Goal: Task Accomplishment & Management: Manage account settings

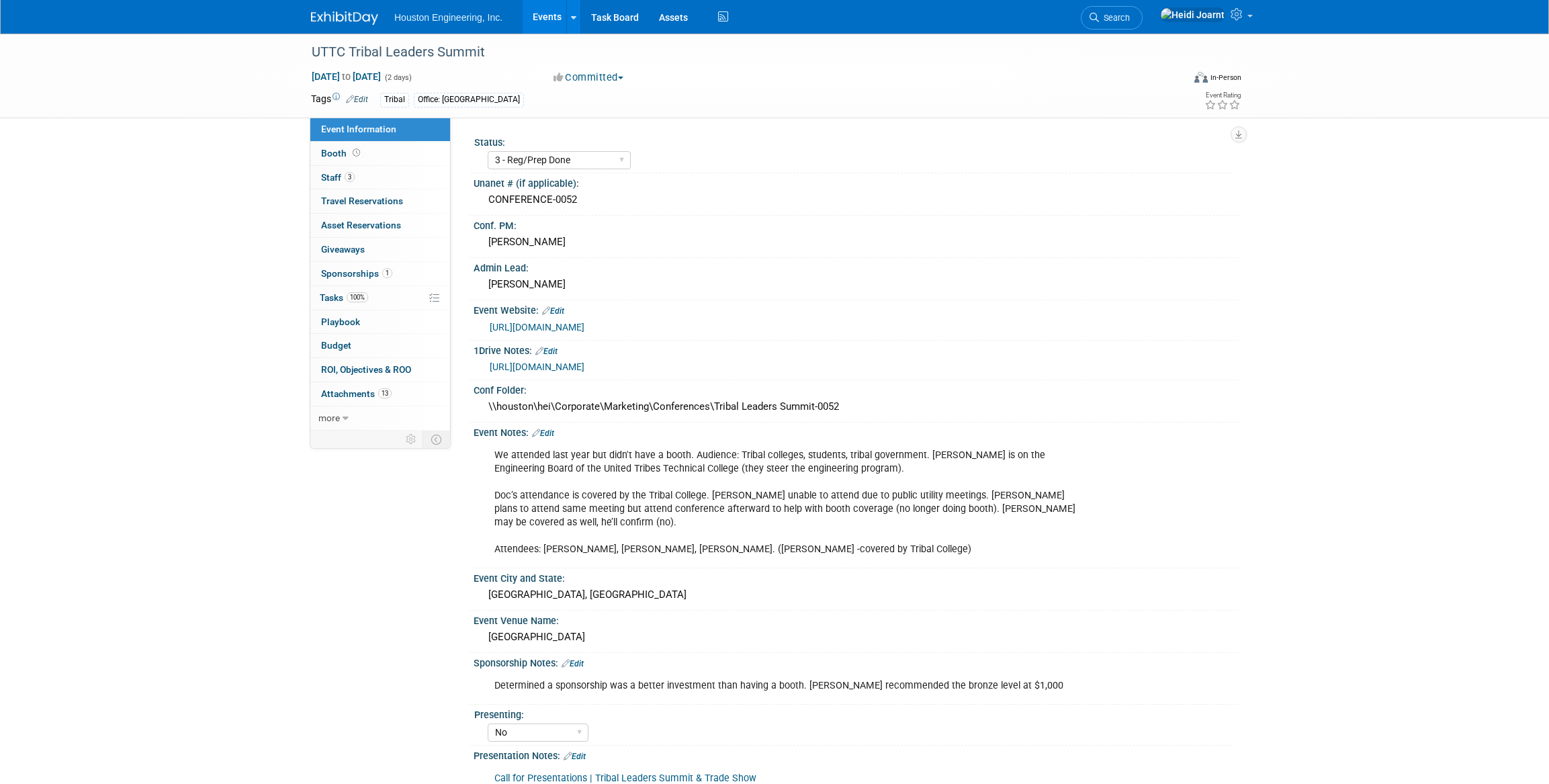
select select "3 - Reg/Prep Done"
select select "No"
select select "Multi-sector/Any/All"
click at [1130, 19] on span "Search" at bounding box center [1114, 18] width 31 height 10
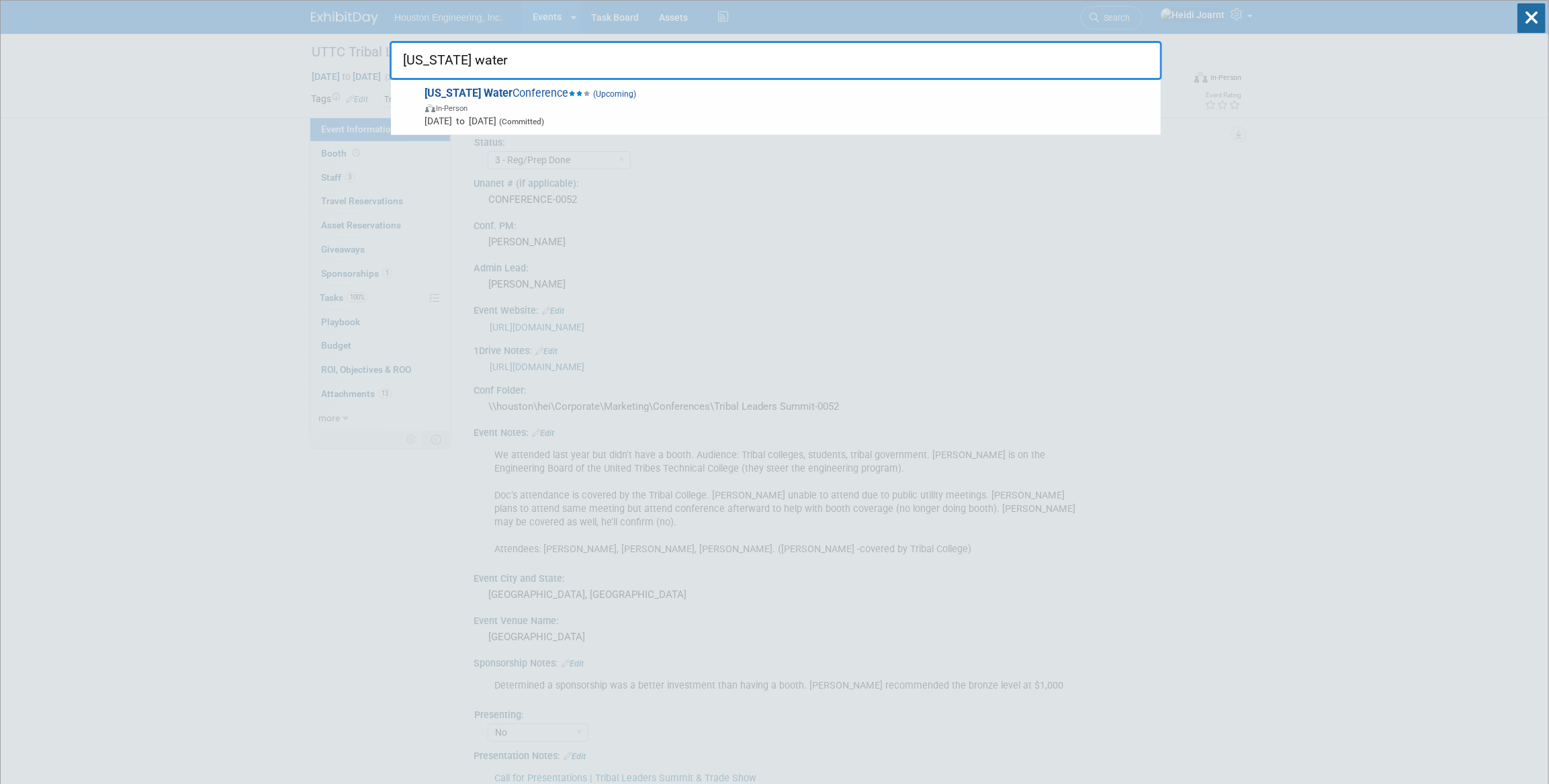
type input "[US_STATE] water"
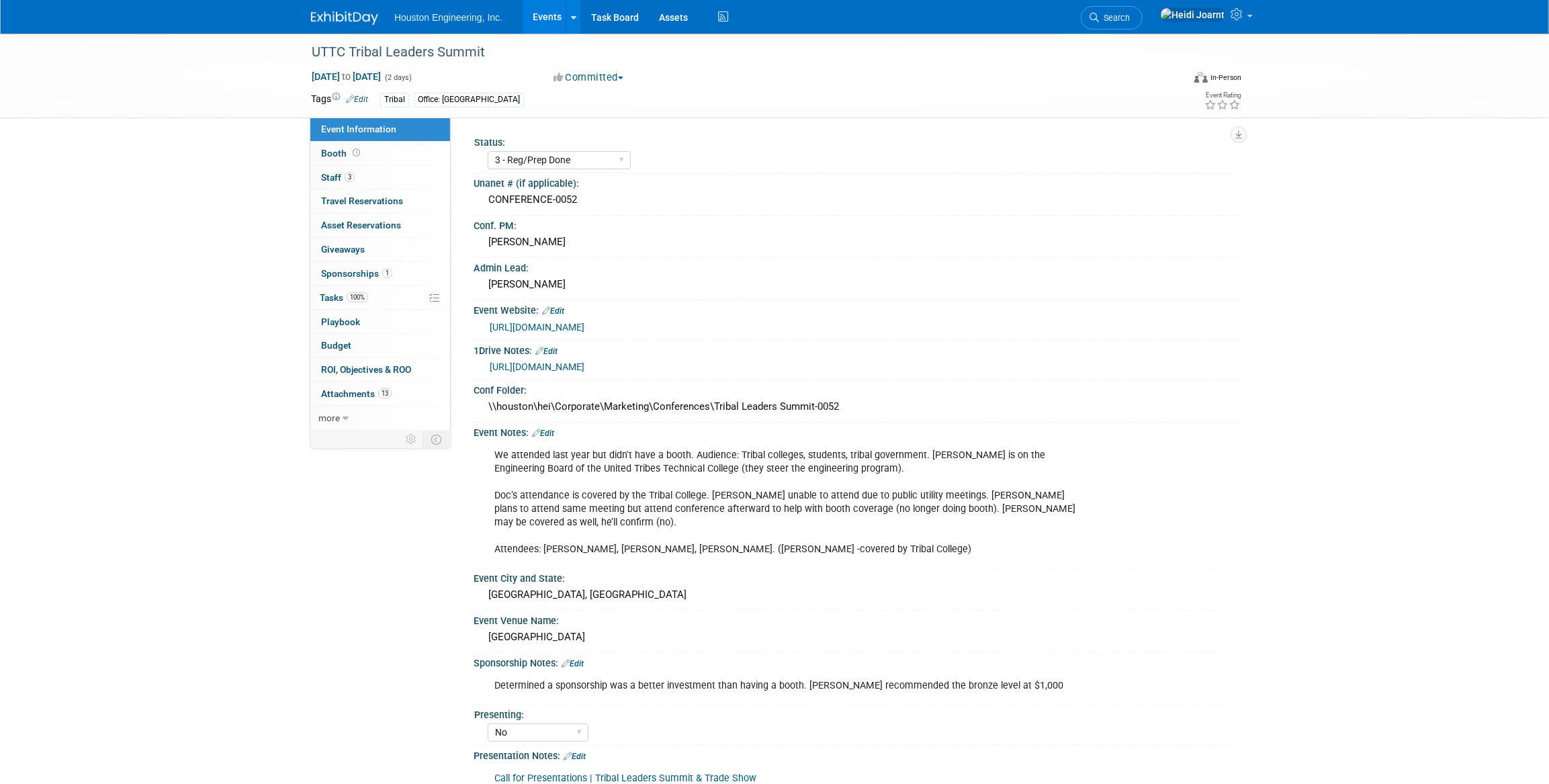
click at [582, 653] on div "Sponsorship Notes: Edit" at bounding box center [856, 662] width 764 height 18
click at [582, 659] on link "Edit" at bounding box center [572, 663] width 22 height 10
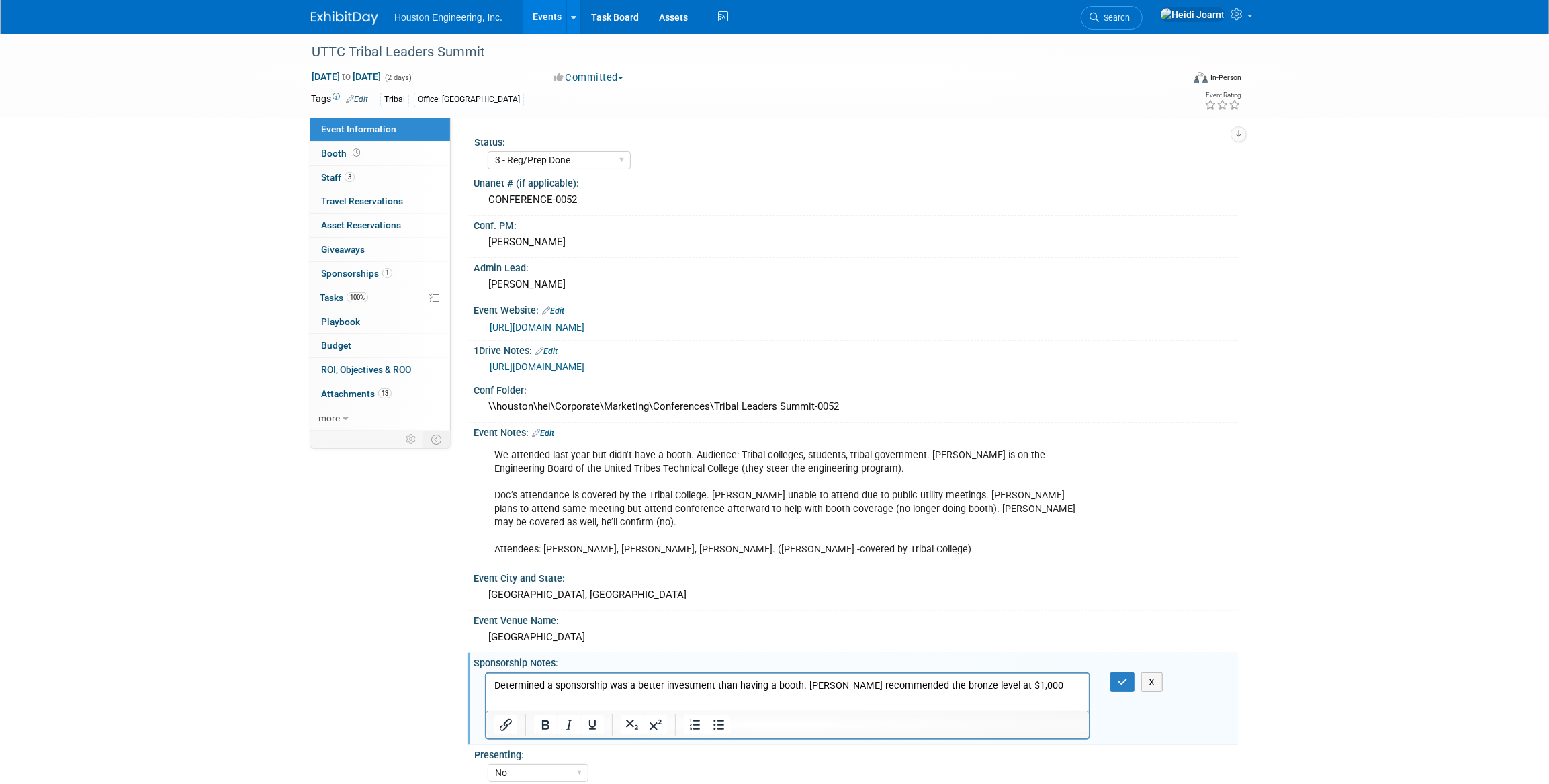
click at [1033, 685] on p "Determined a sponsorship was a better investment than having a booth. [PERSON_N…" at bounding box center [787, 685] width 587 height 13
click at [1114, 672] on button "button" at bounding box center [1123, 682] width 25 height 19
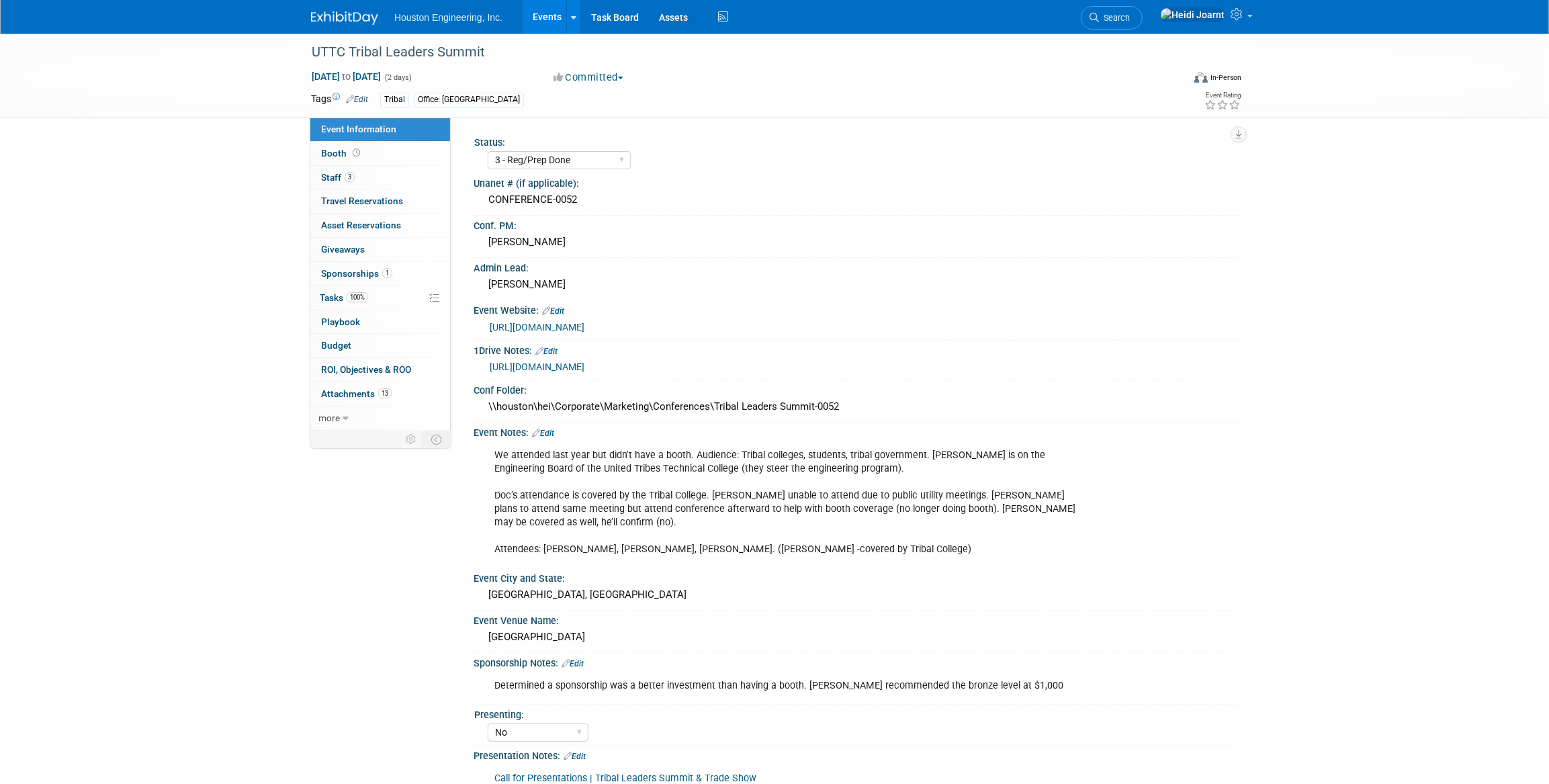
click at [546, 434] on link "Edit" at bounding box center [543, 433] width 22 height 10
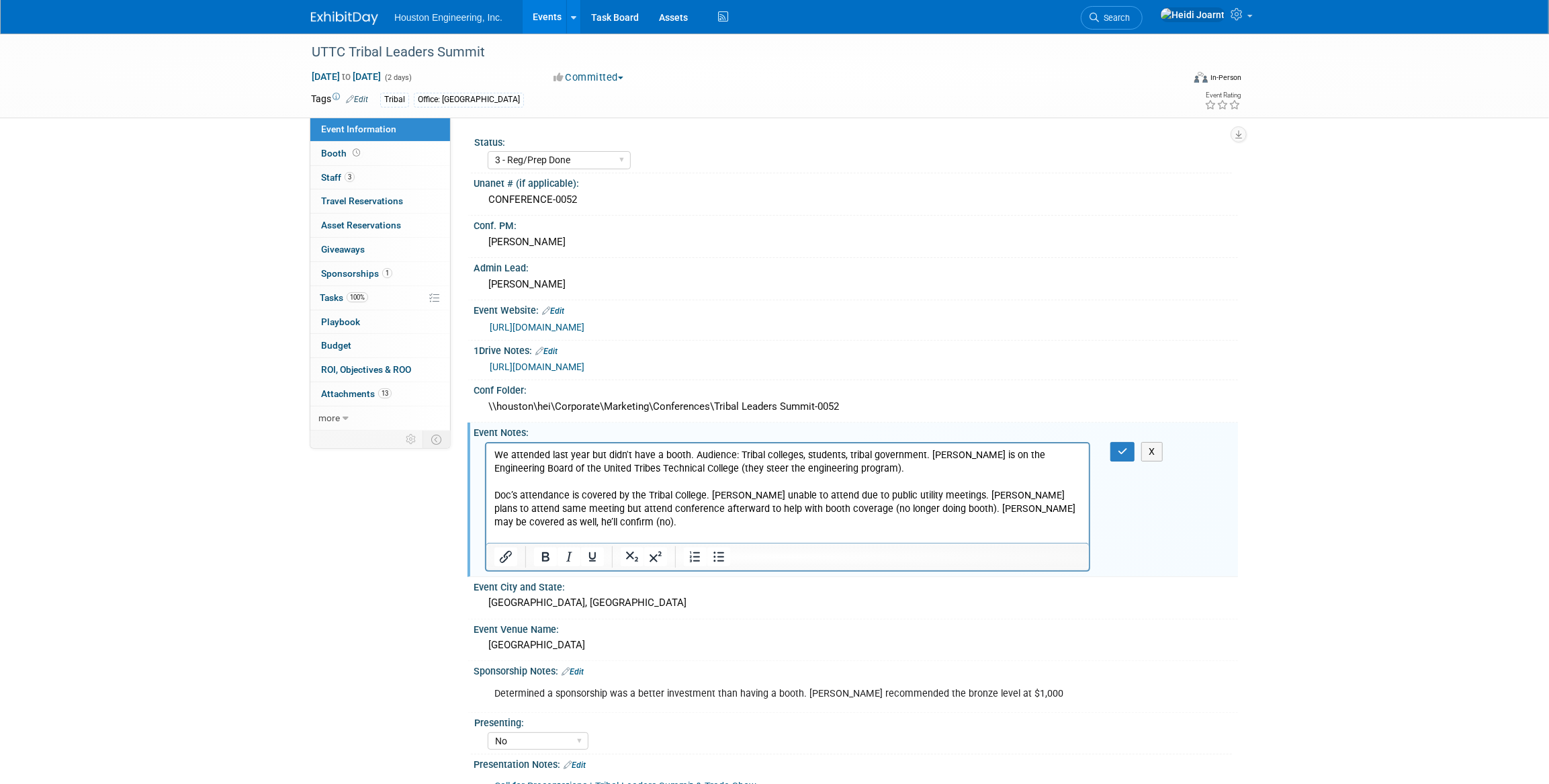
click at [780, 532] on p "We attended last year but didn't have a booth. Audience: Tribal colleges, stude…" at bounding box center [787, 502] width 587 height 108
click at [1125, 455] on button "button" at bounding box center [1123, 452] width 25 height 19
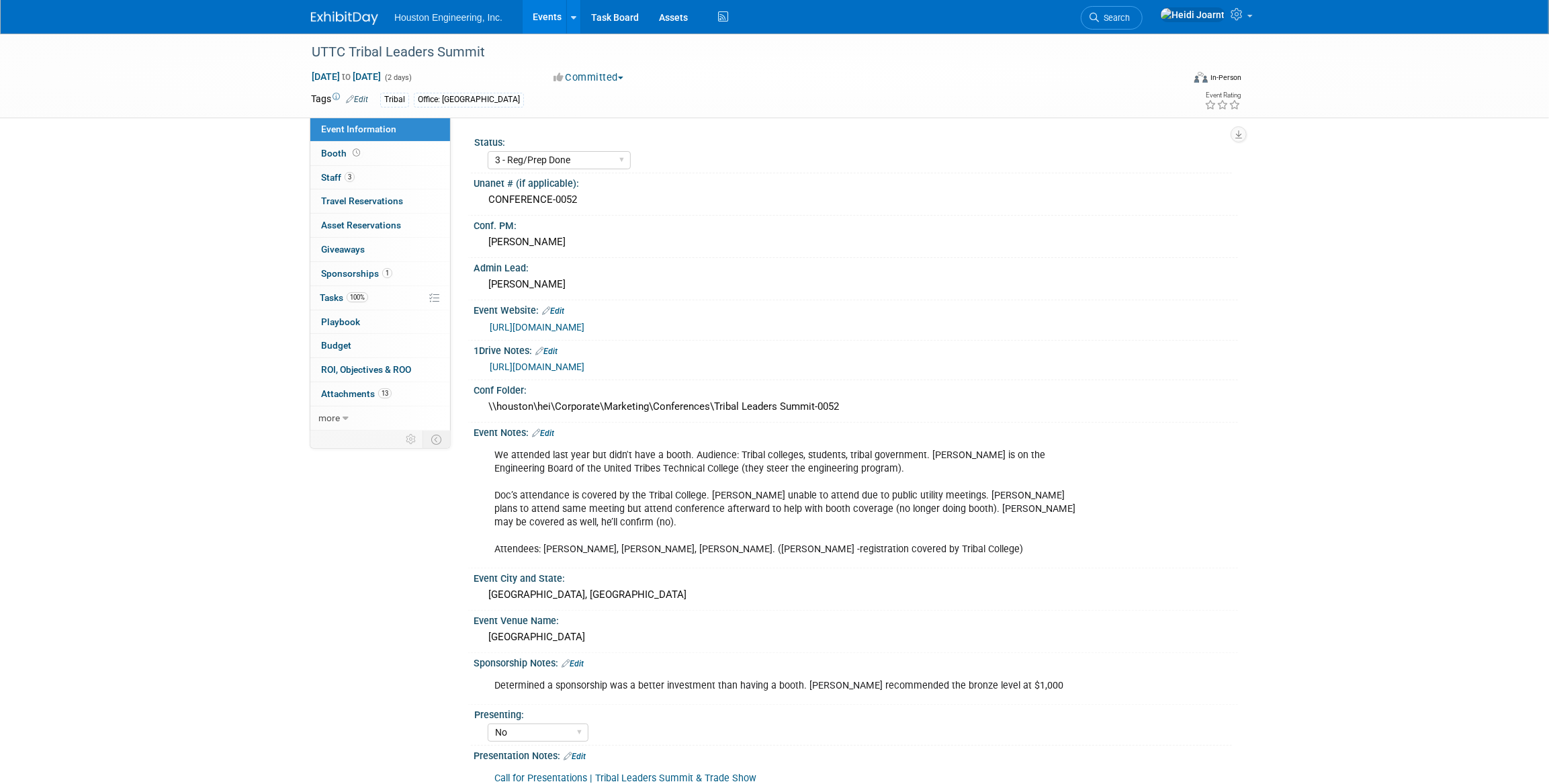
click at [583, 659] on link "Edit" at bounding box center [572, 663] width 22 height 10
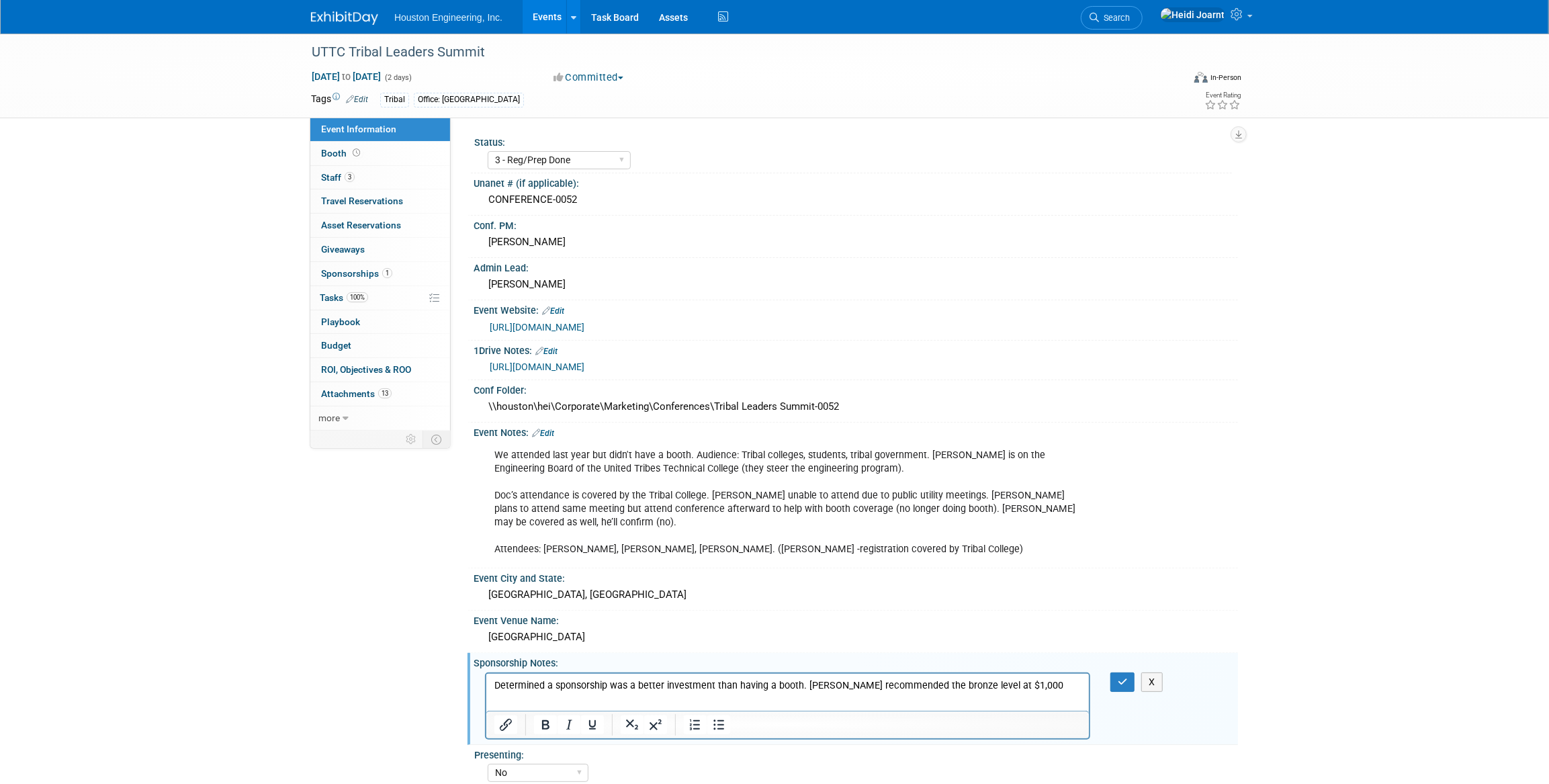
click at [1038, 686] on p "Determined a sponsorship was a better investment than having a booth. [PERSON_N…" at bounding box center [787, 685] width 587 height 13
click at [1118, 677] on icon "button" at bounding box center [1123, 681] width 10 height 10
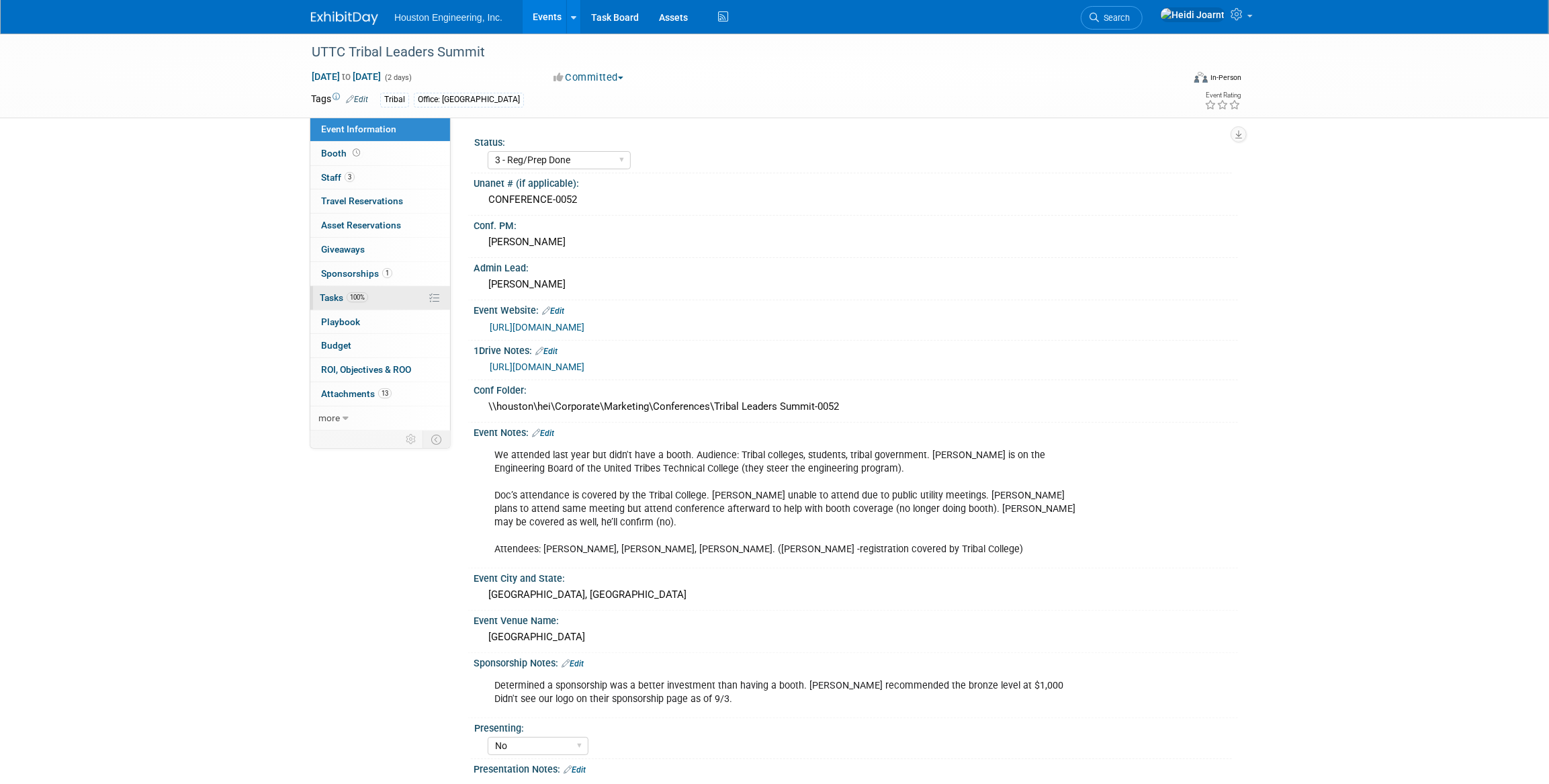
click at [409, 298] on link "100% Tasks 100%" at bounding box center [380, 298] width 140 height 24
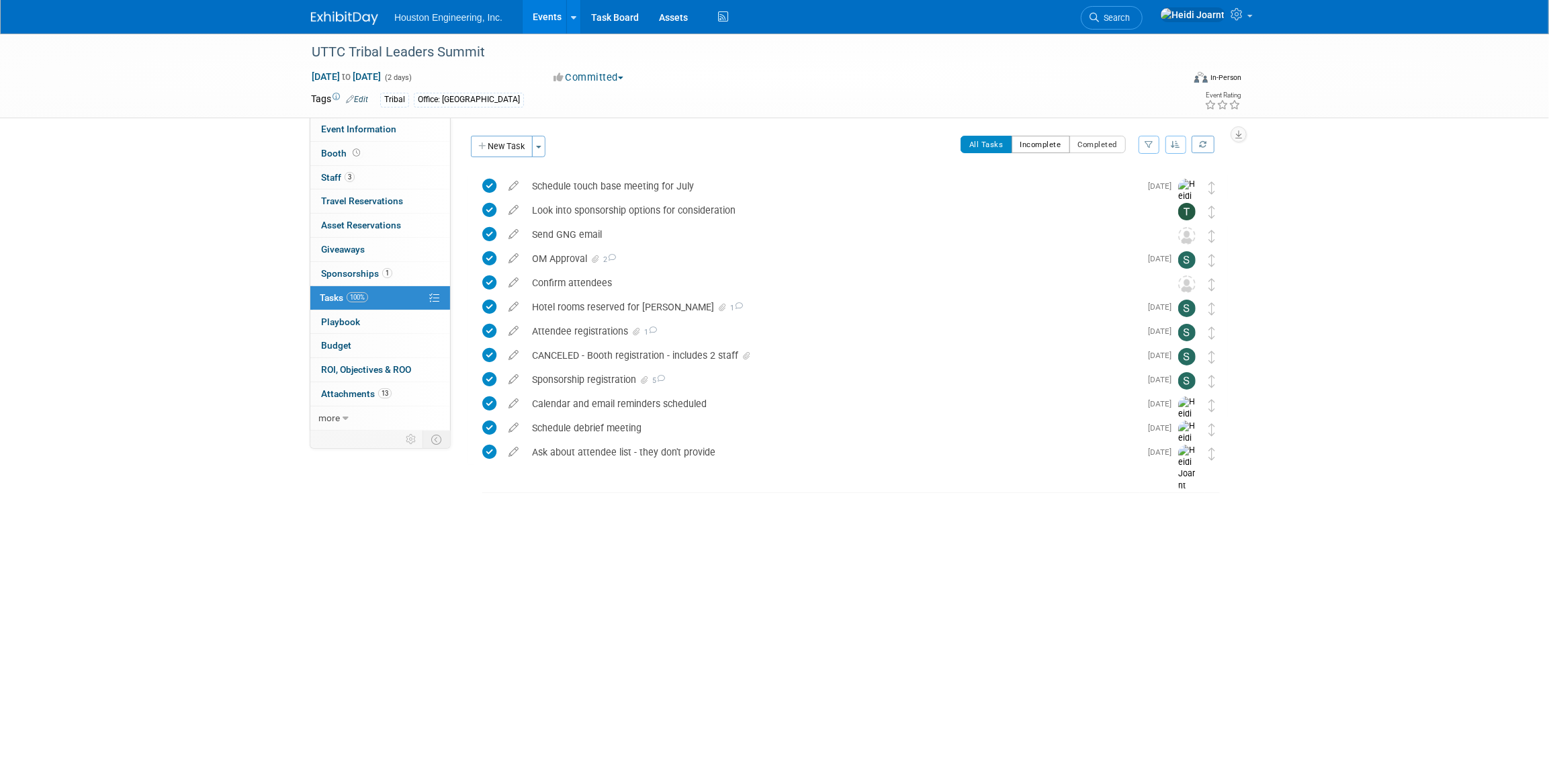
click at [1046, 142] on button "Incomplete" at bounding box center [1040, 144] width 58 height 18
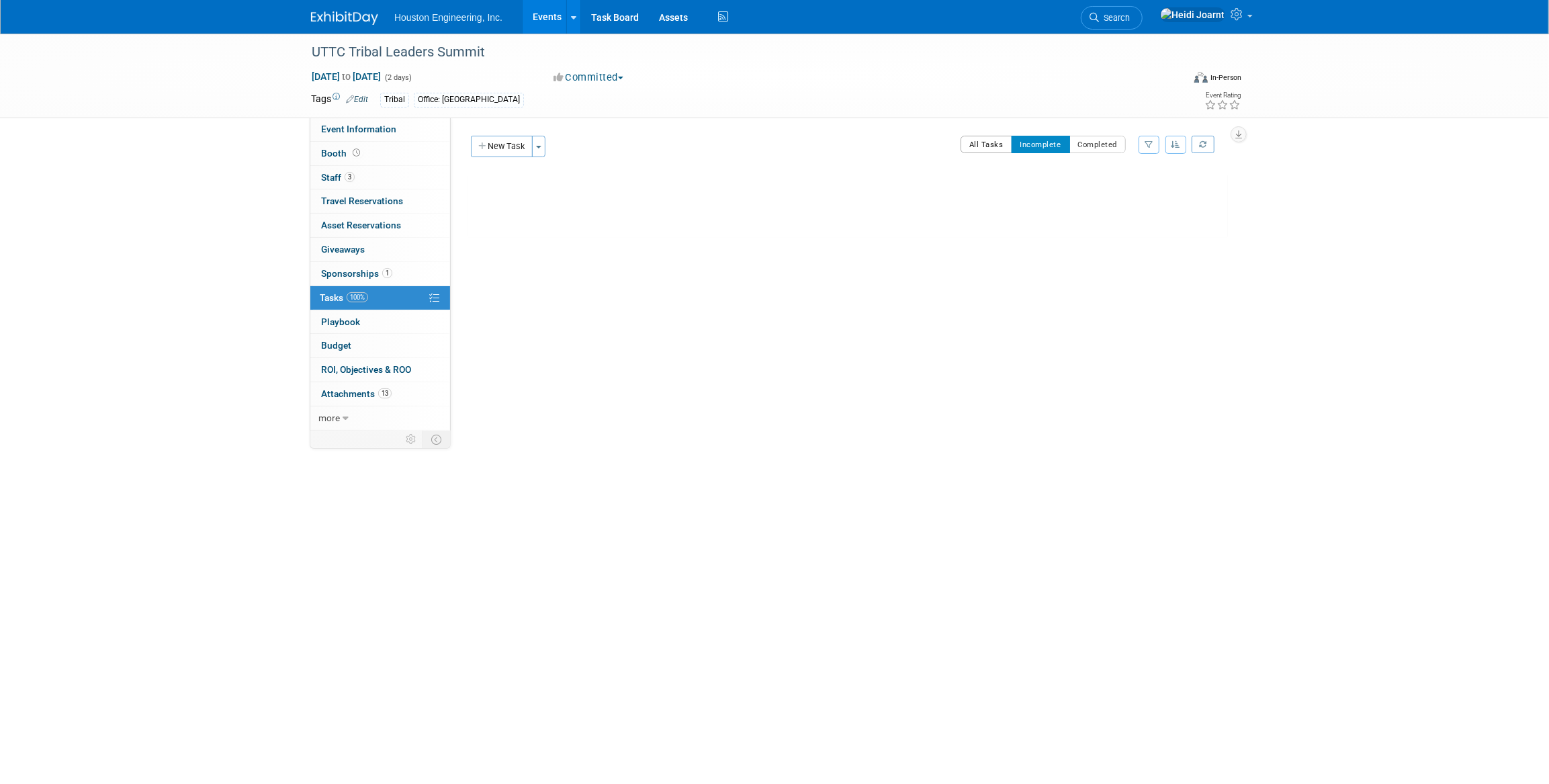
click at [993, 147] on button "All Tasks" at bounding box center [986, 144] width 52 height 18
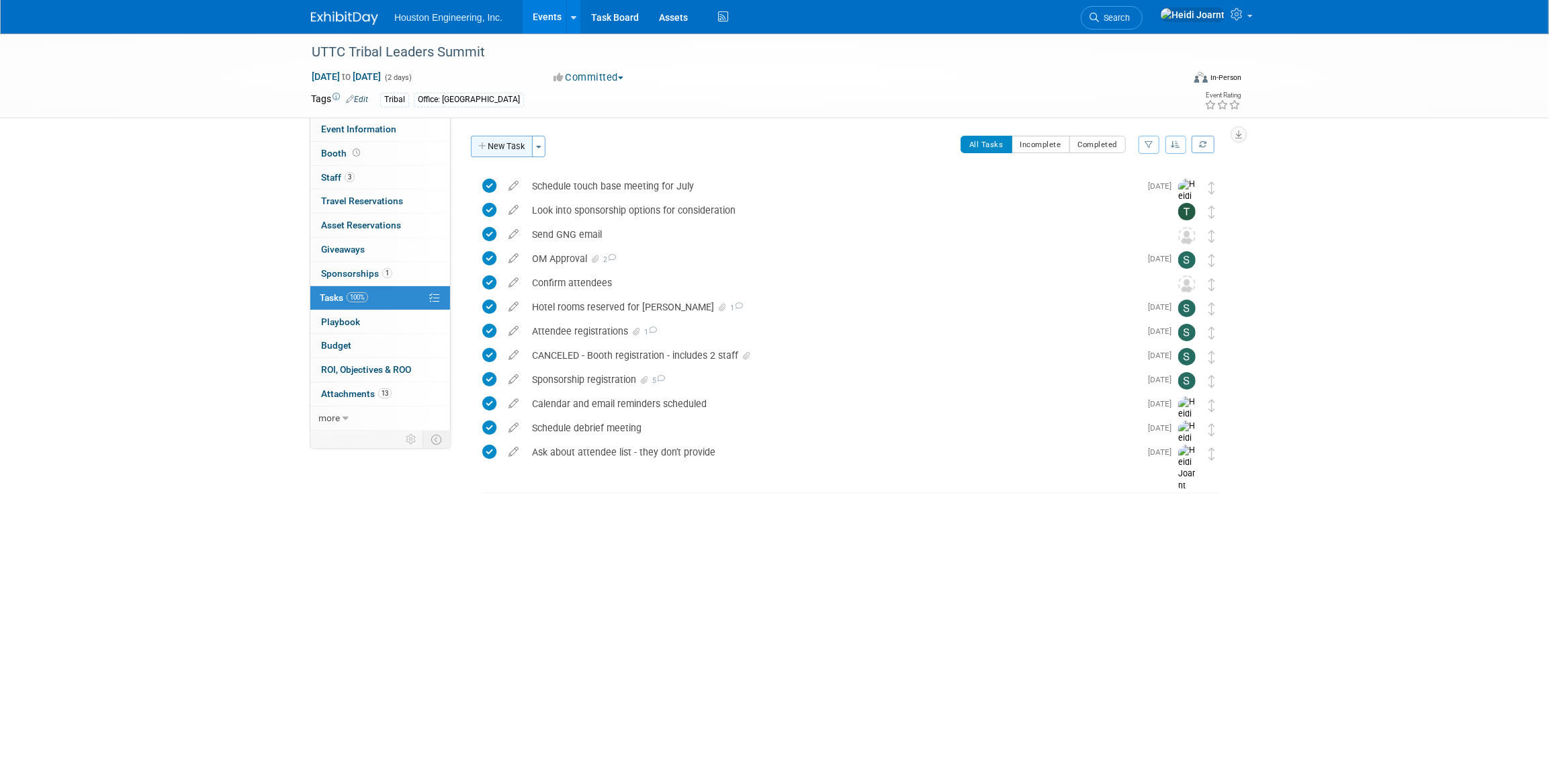
click at [501, 148] on button "New Task" at bounding box center [501, 146] width 61 height 21
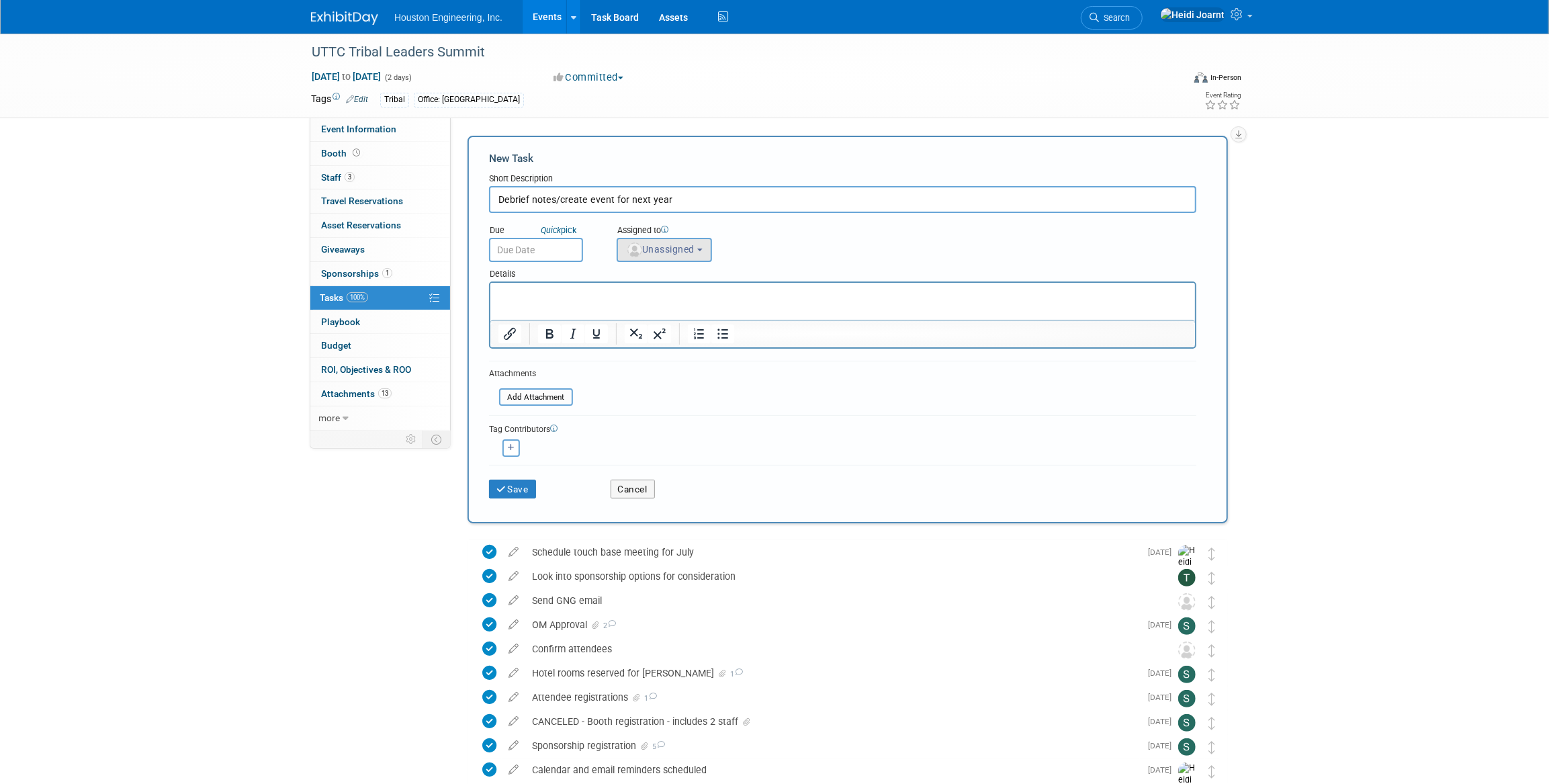
type input "Debrief notes/create event for next year"
click at [695, 248] on span "Unassigned" at bounding box center [660, 249] width 69 height 11
click at [689, 276] on input "text" at bounding box center [713, 282] width 185 height 23
type input "[PERSON_NAME]"
click at [710, 316] on label "[PERSON_NAME] (me)" at bounding box center [695, 310] width 141 height 21
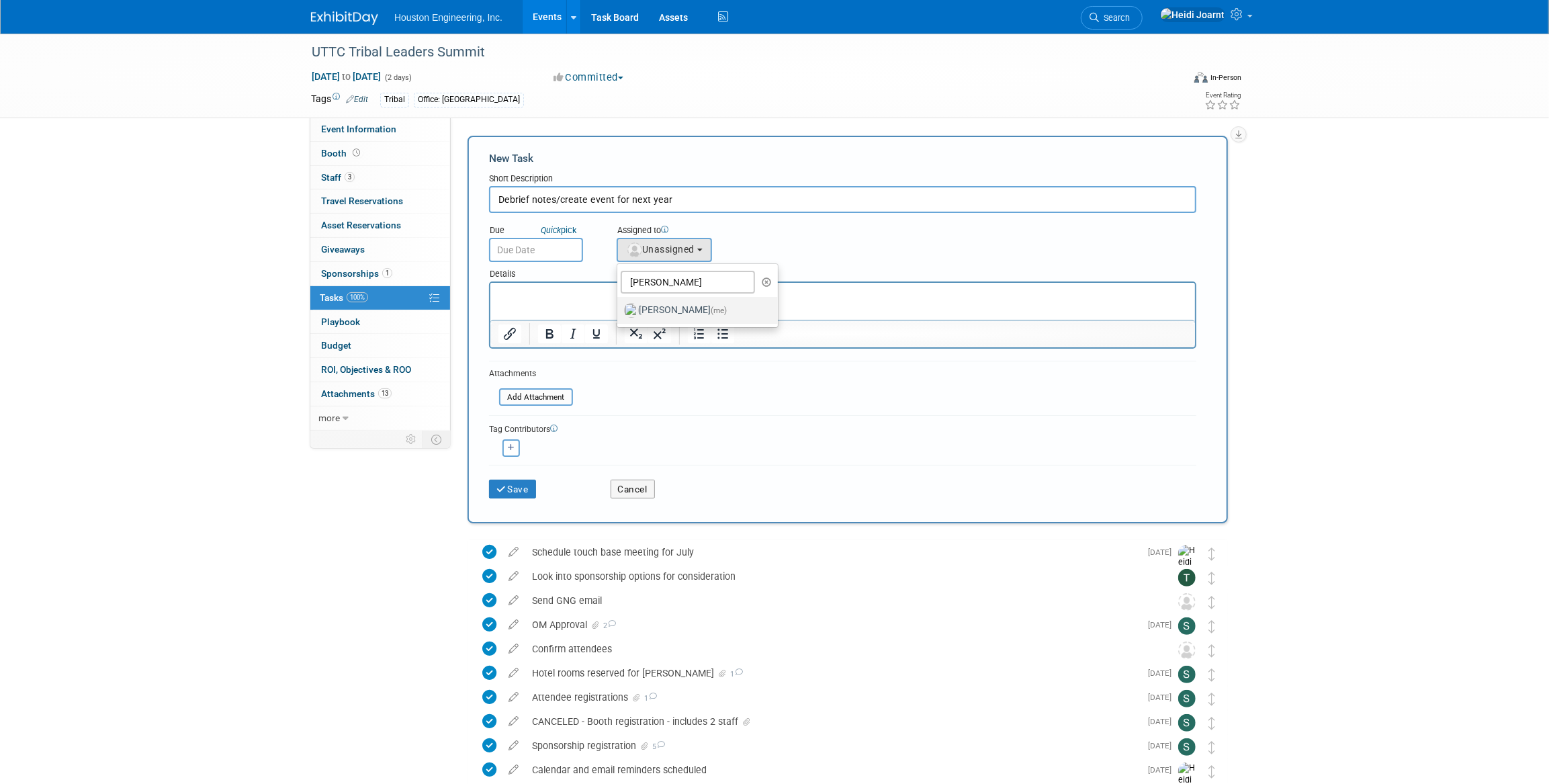
click at [619, 313] on input "[PERSON_NAME] (me)" at bounding box center [615, 309] width 9 height 9
select select "6d2580fd-cc23-403a-9f47-834f17e7f51f"
click at [529, 250] on input "text" at bounding box center [535, 249] width 94 height 24
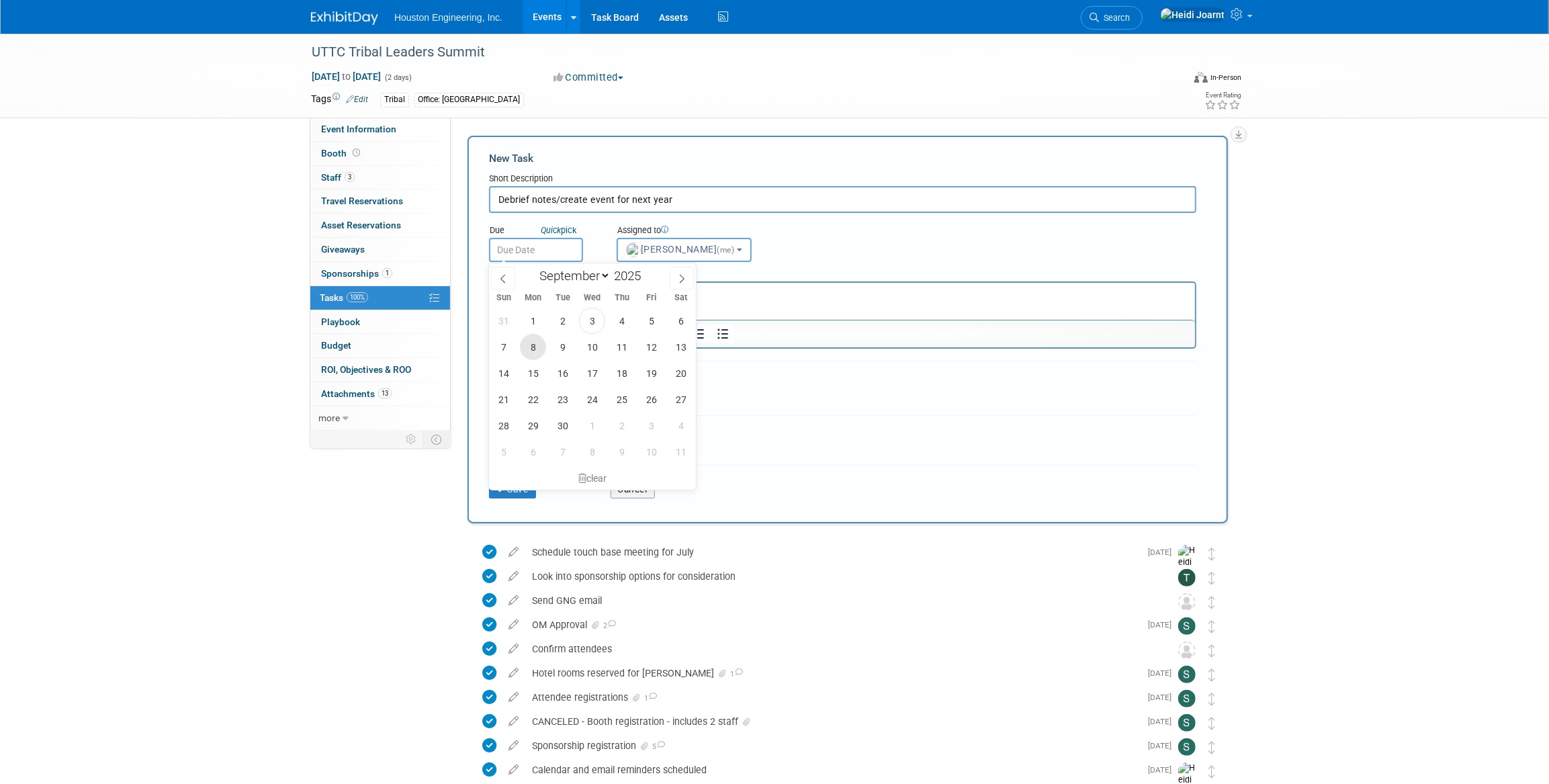
click at [538, 349] on span "8" at bounding box center [532, 346] width 26 height 26
type input "[DATE]"
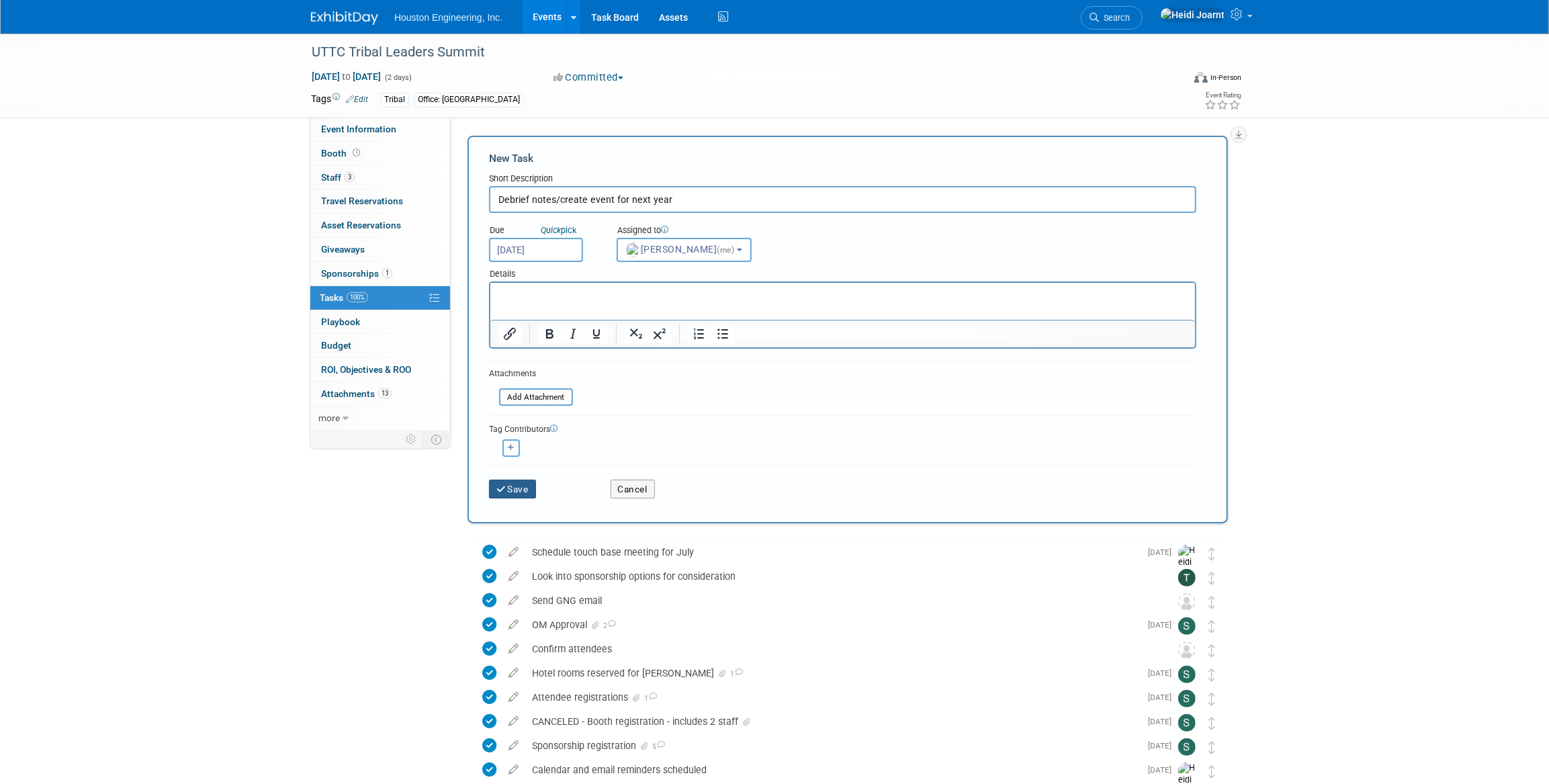
click at [522, 486] on button "Save" at bounding box center [512, 489] width 47 height 19
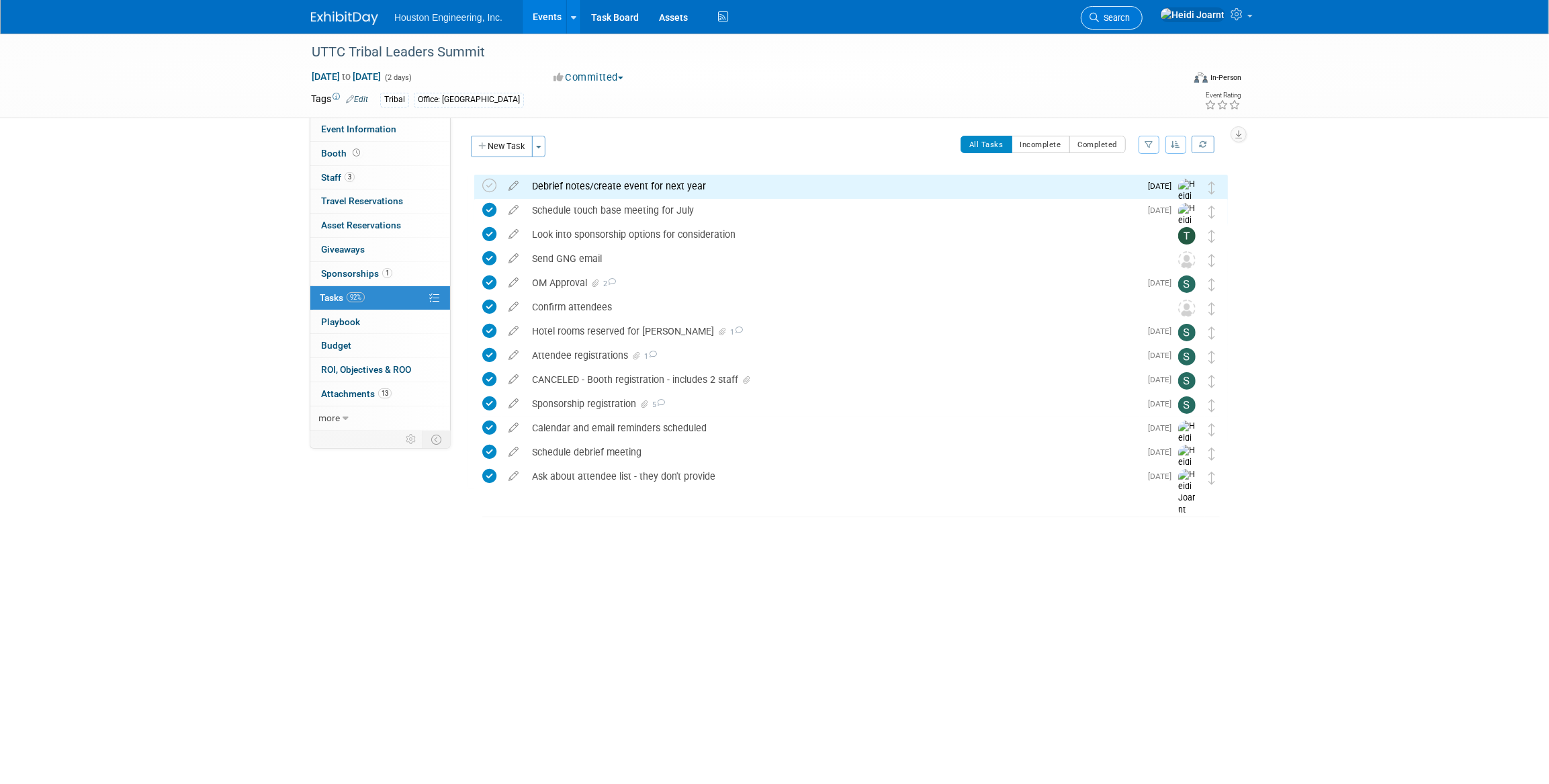
click at [1130, 21] on span "Search" at bounding box center [1114, 18] width 31 height 10
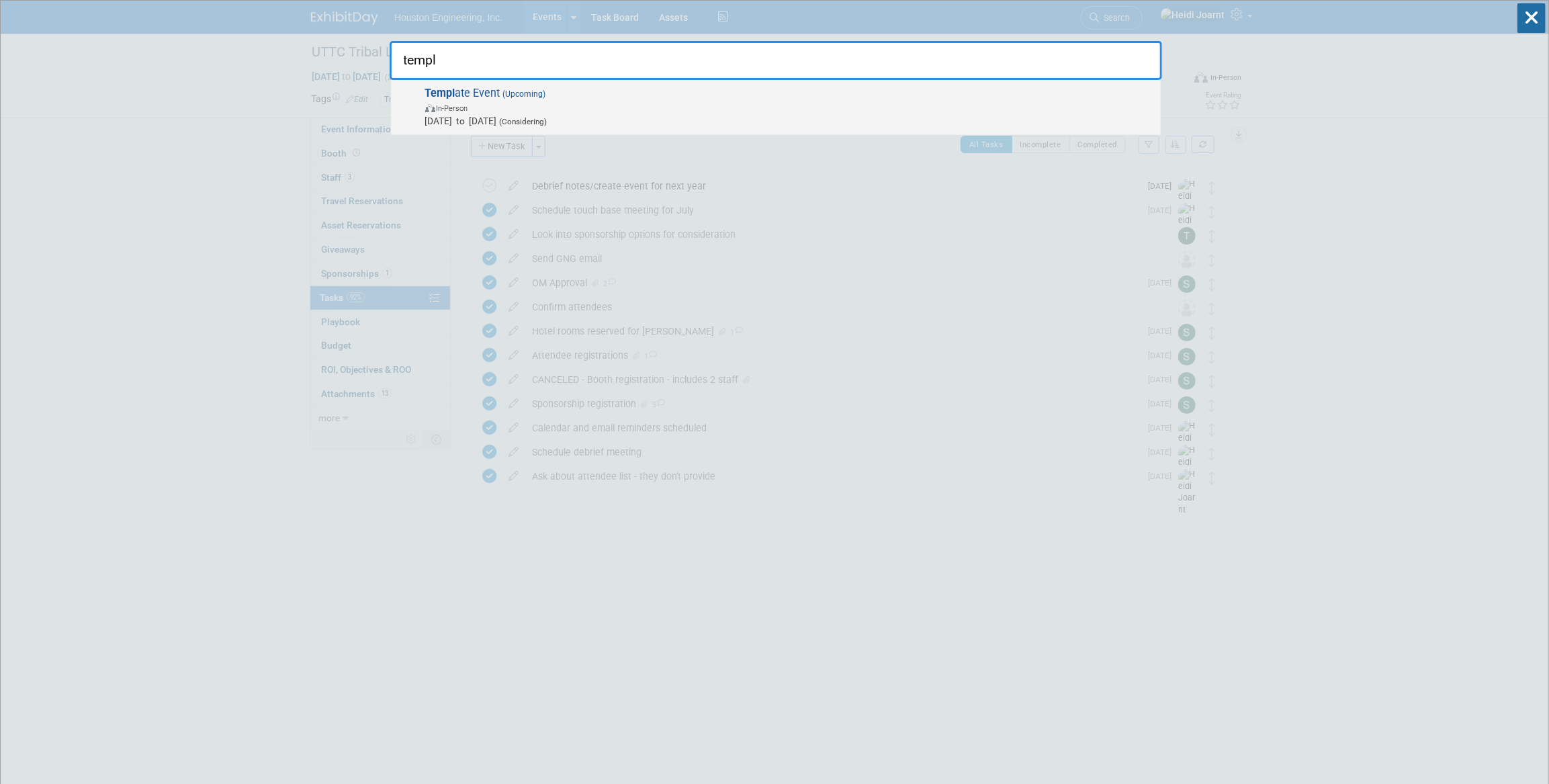
type input "templ"
click at [606, 98] on span "Templ ate Event (Upcoming) In-Person [DATE] to [DATE] (Considering)" at bounding box center [788, 107] width 733 height 41
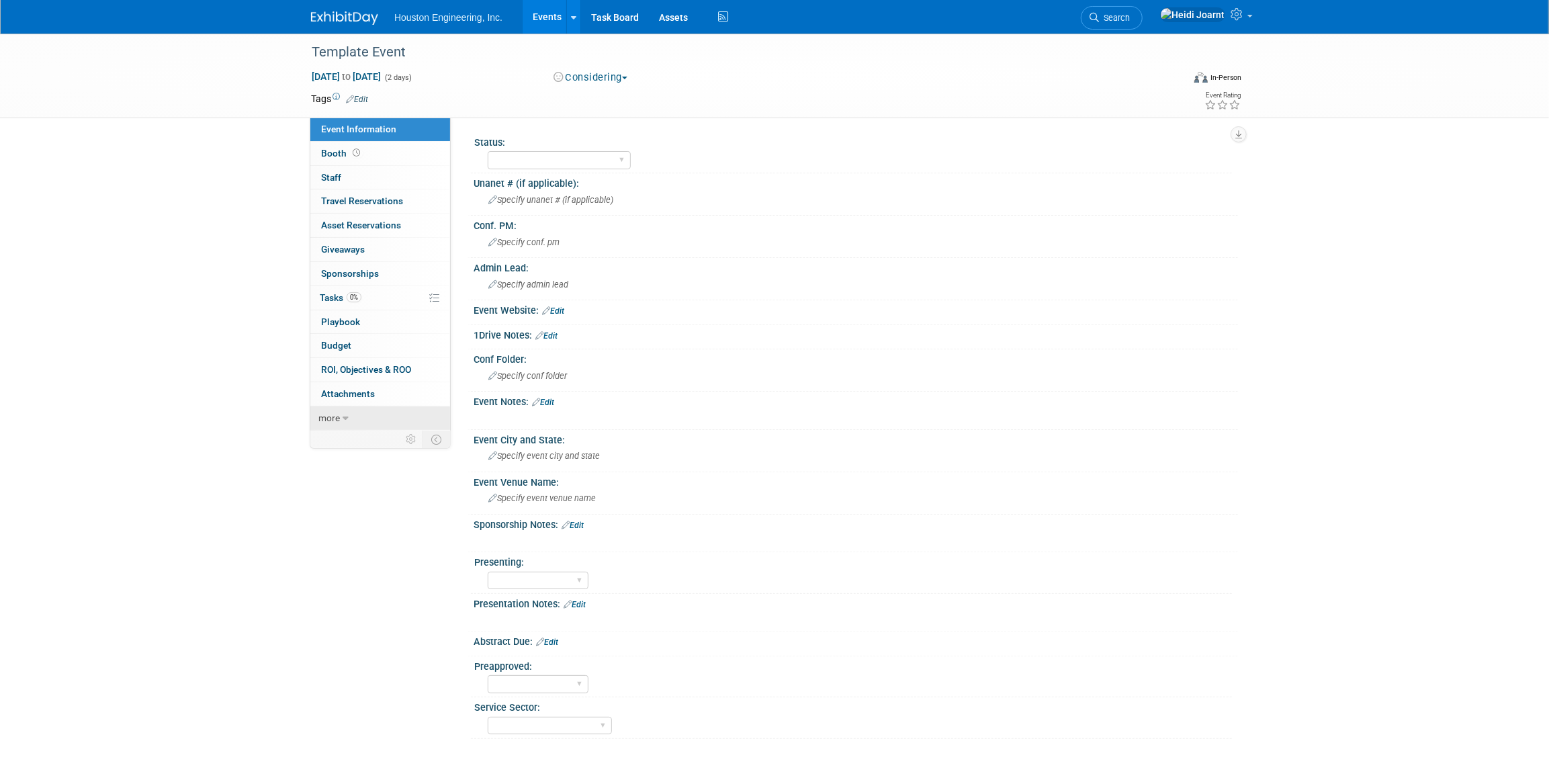
click at [333, 423] on link "more" at bounding box center [380, 418] width 140 height 24
click at [369, 298] on link "0% Tasks 0%" at bounding box center [380, 298] width 140 height 24
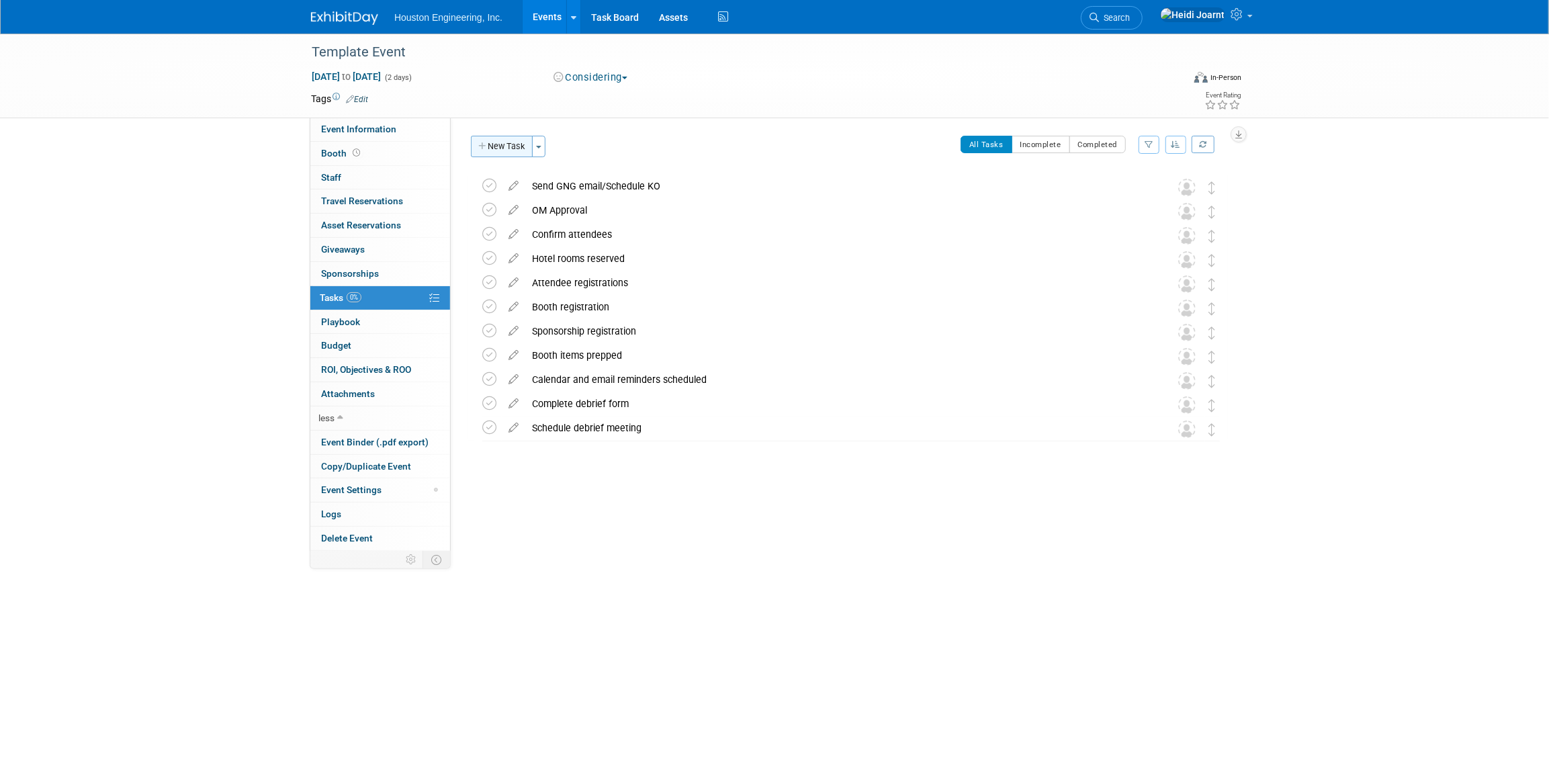
click at [513, 145] on button "New Task" at bounding box center [501, 146] width 61 height 21
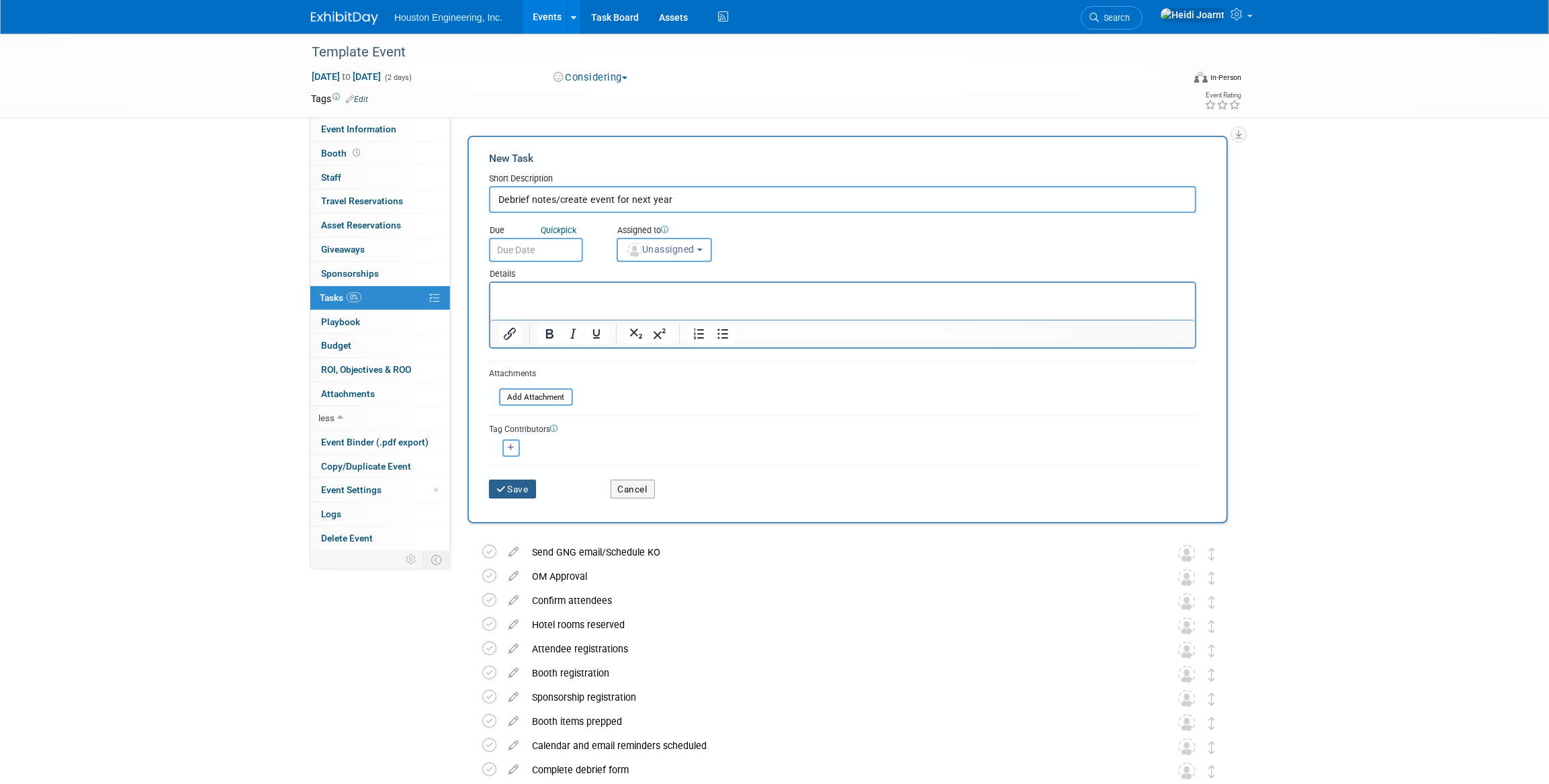
type input "Debrief notes/create event for next year"
click at [527, 485] on button "Save" at bounding box center [512, 489] width 47 height 19
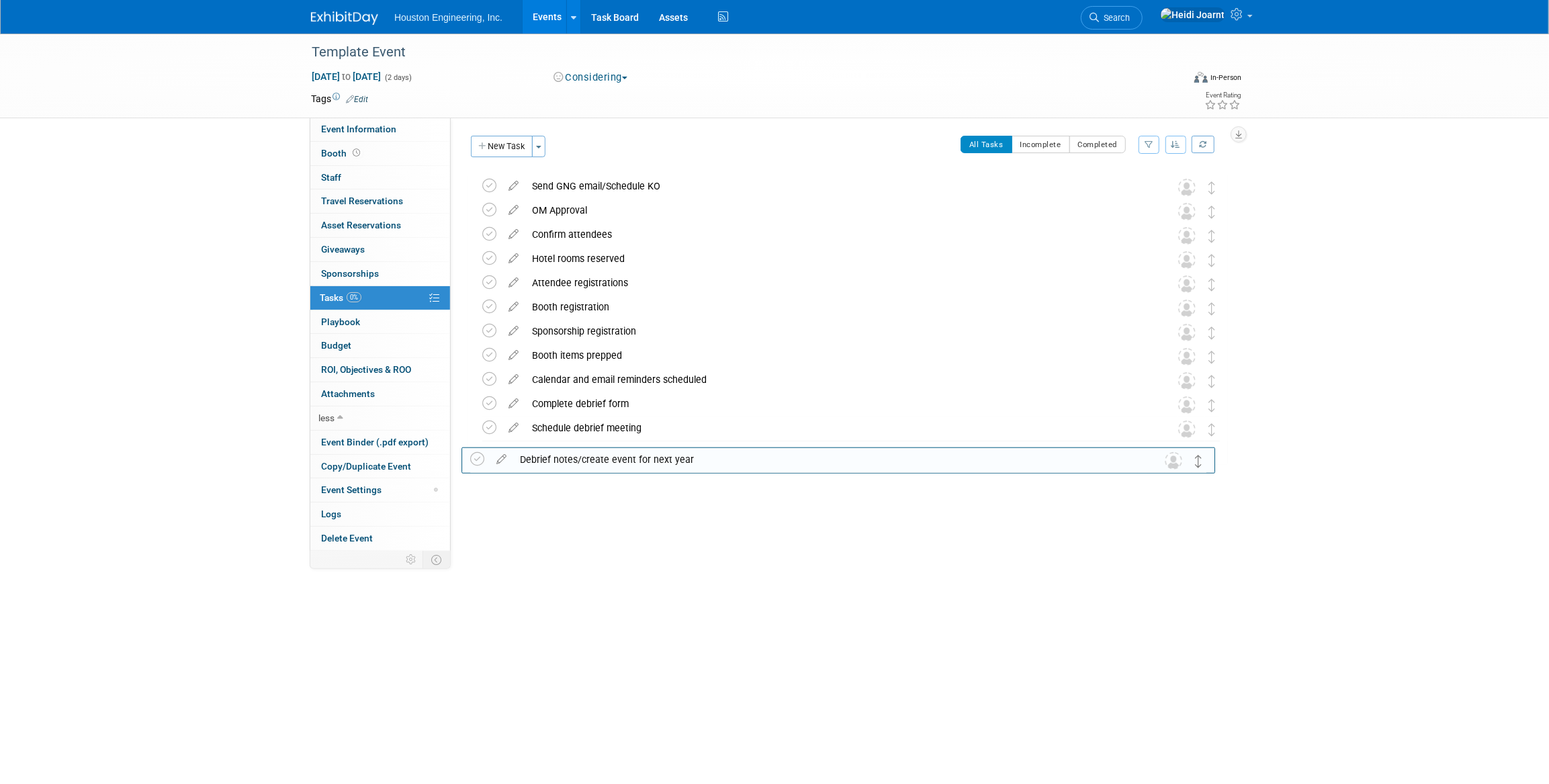
drag, startPoint x: 1212, startPoint y: 190, endPoint x: 1200, endPoint y: 463, distance: 273.3
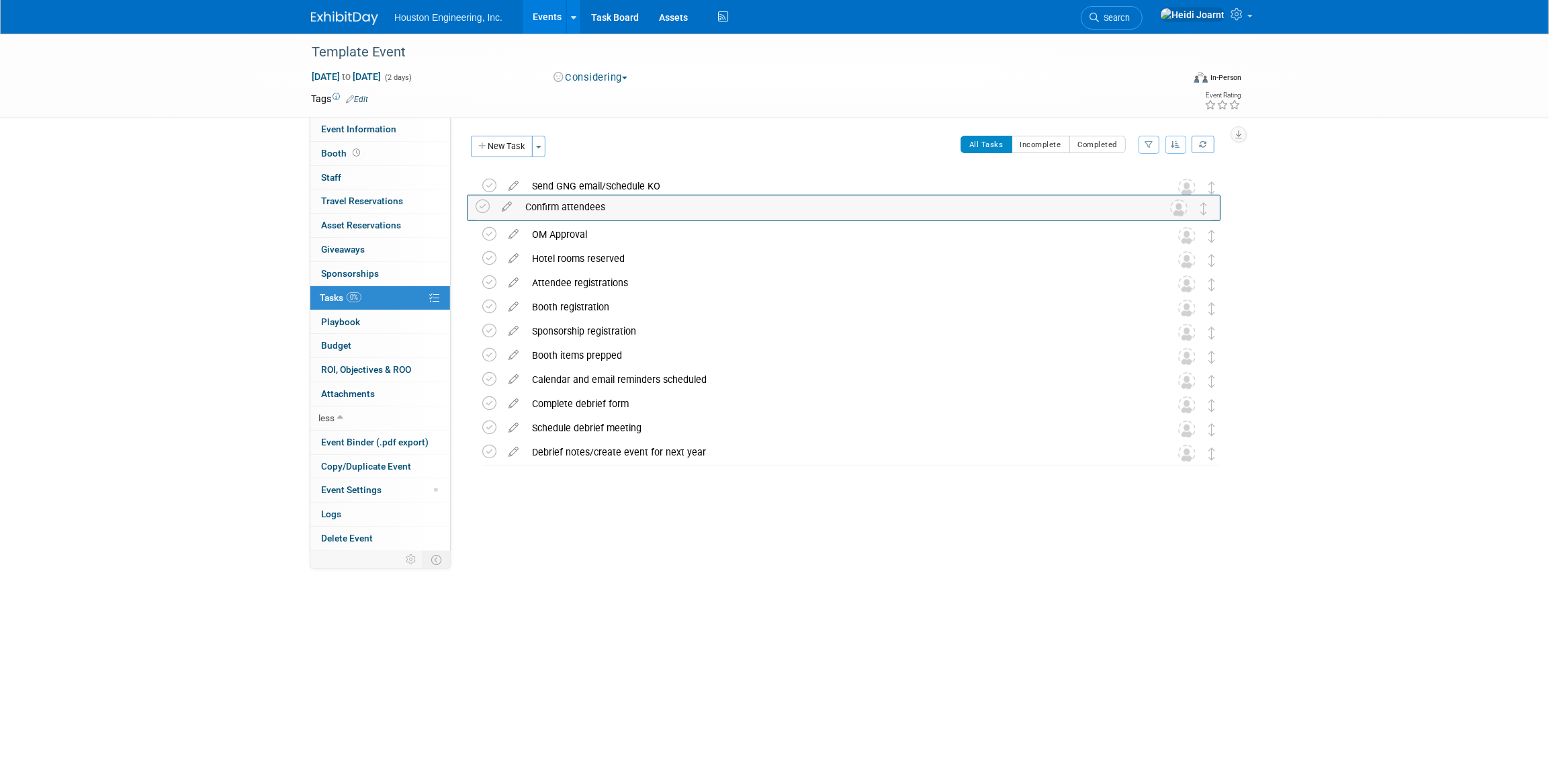
drag, startPoint x: 1218, startPoint y: 238, endPoint x: 1211, endPoint y: 210, distance: 28.9
drag, startPoint x: 1208, startPoint y: 232, endPoint x: 1210, endPoint y: 207, distance: 25.1
drag, startPoint x: 1213, startPoint y: 262, endPoint x: 1214, endPoint y: 214, distance: 48.0
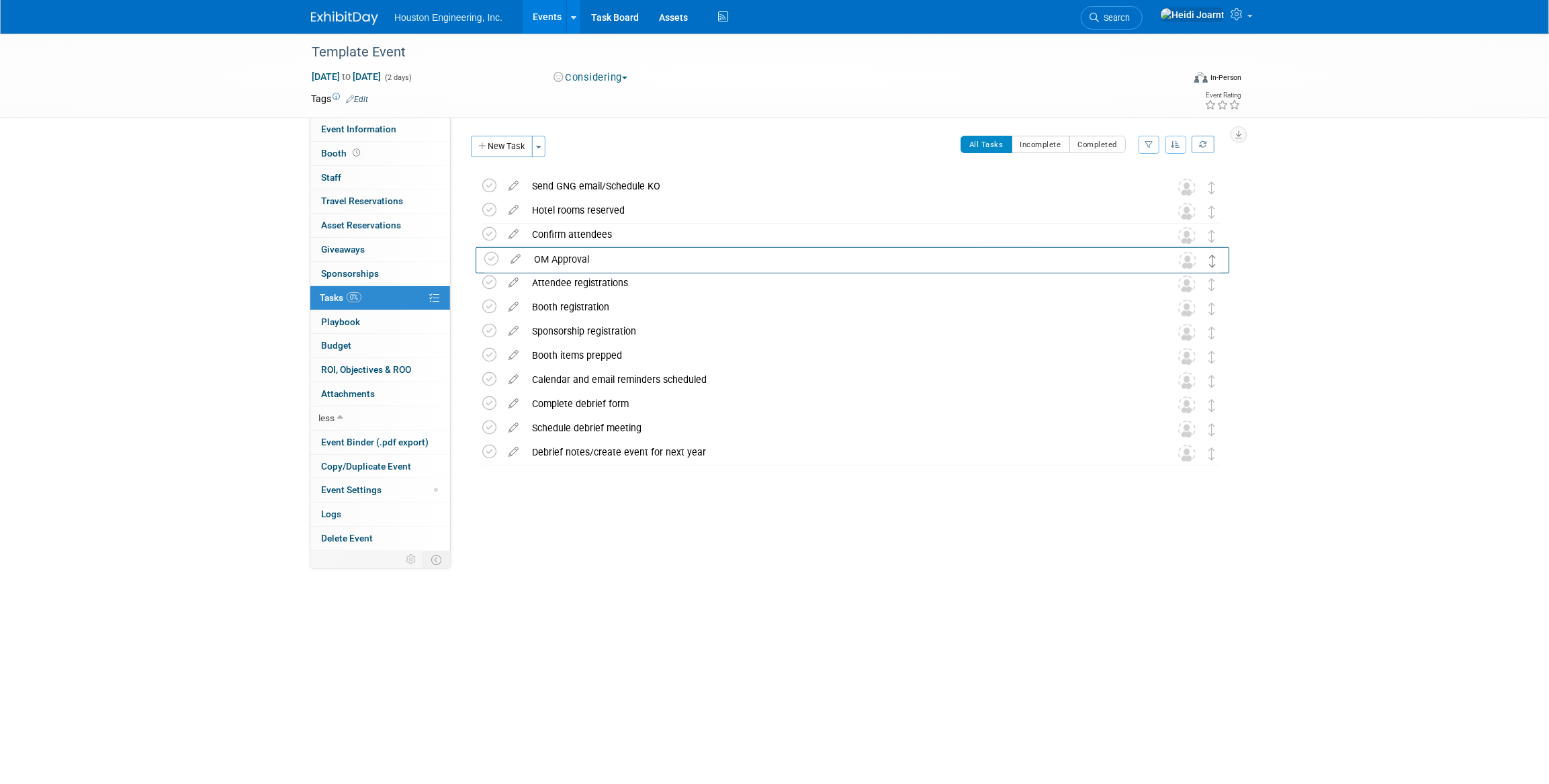
drag, startPoint x: 1211, startPoint y: 235, endPoint x: 1211, endPoint y: 258, distance: 23.0
click at [550, 11] on link "Events" at bounding box center [547, 16] width 49 height 33
